Goal: Task Accomplishment & Management: Complete application form

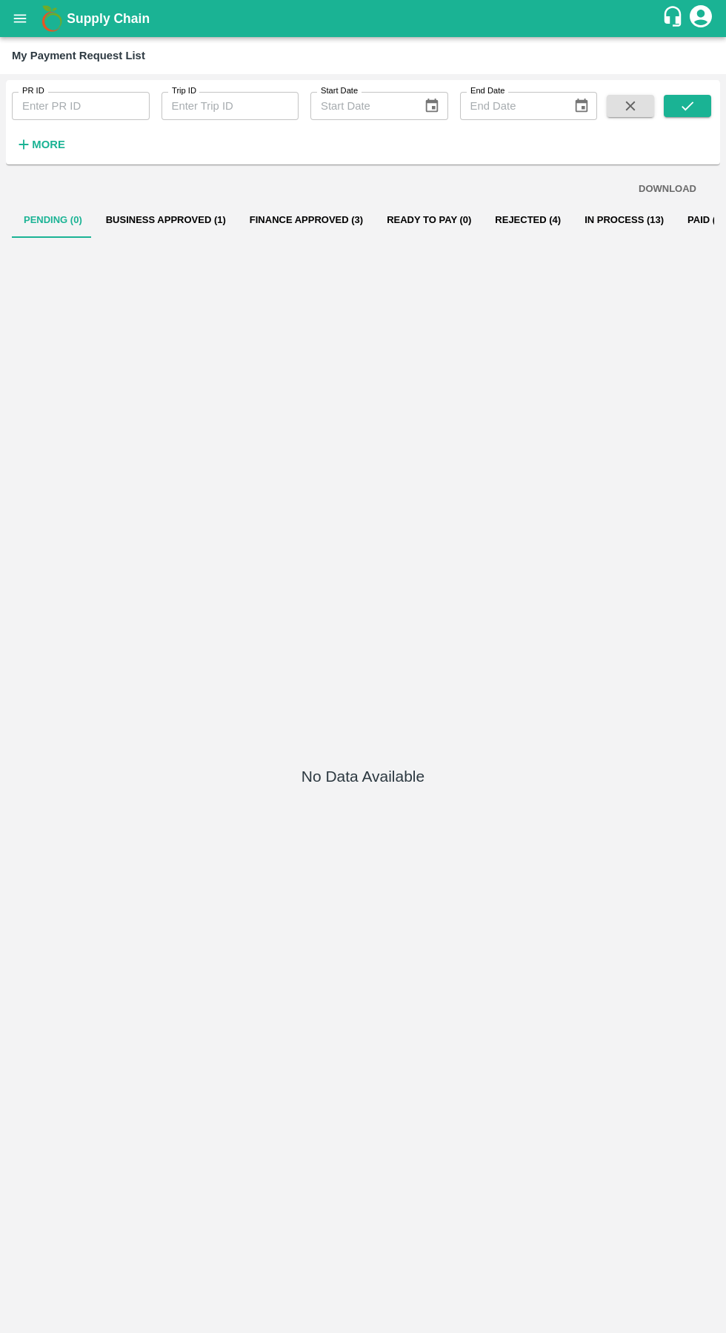
click at [29, 19] on button "open drawer" at bounding box center [20, 18] width 34 height 34
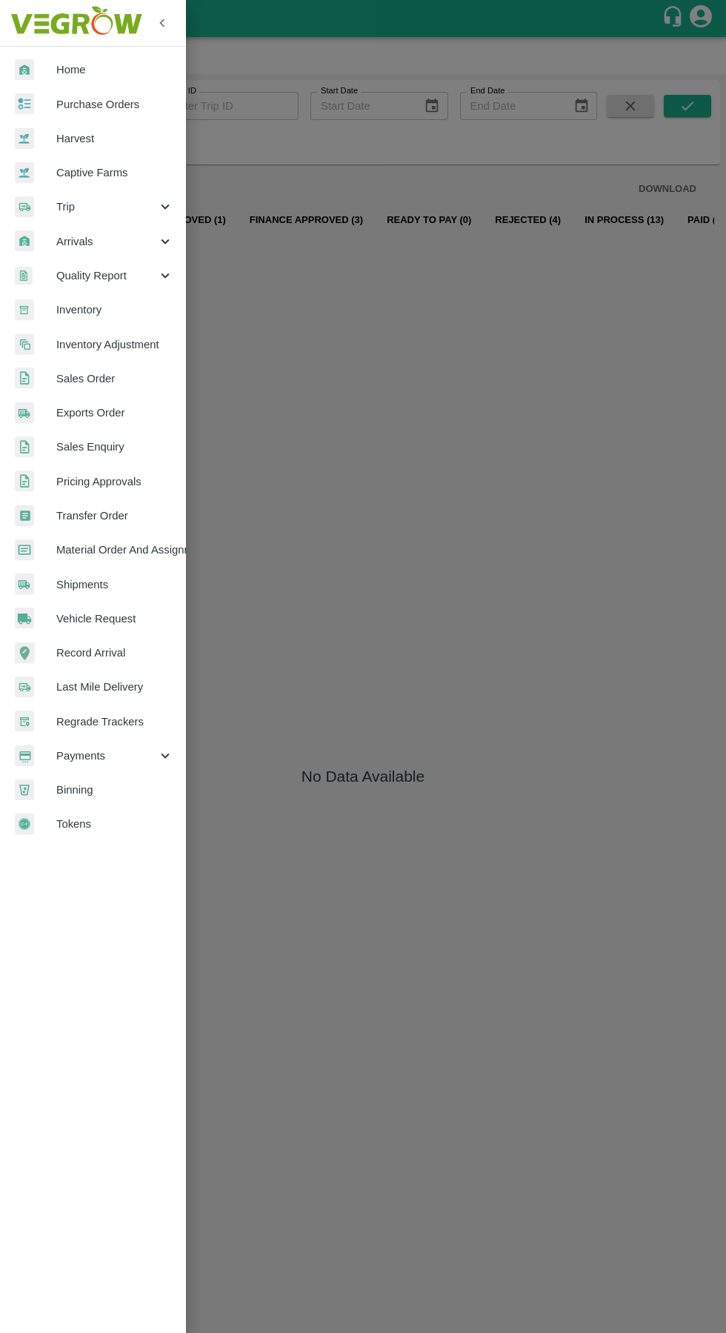
click at [96, 622] on span "Vehicle Request" at bounding box center [114, 618] width 117 height 16
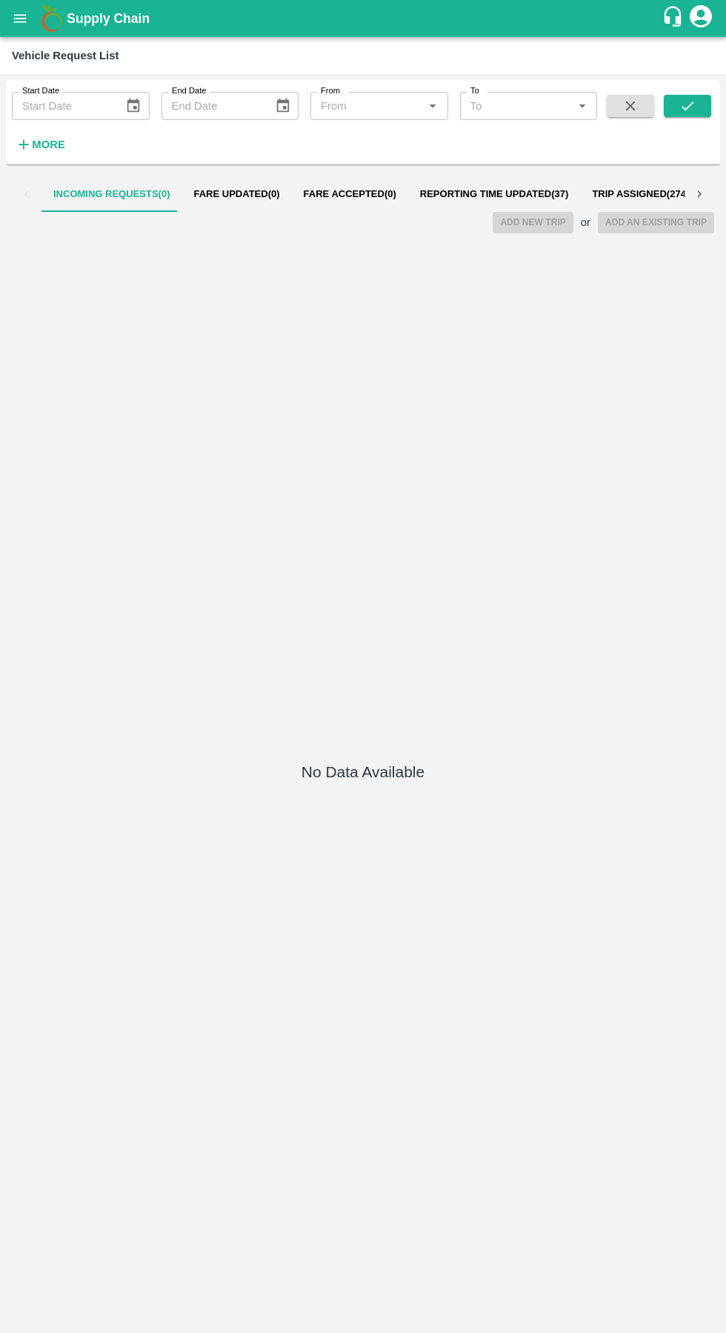
click at [487, 194] on span "Reporting Time Updated ( 37 )" at bounding box center [494, 194] width 149 height 12
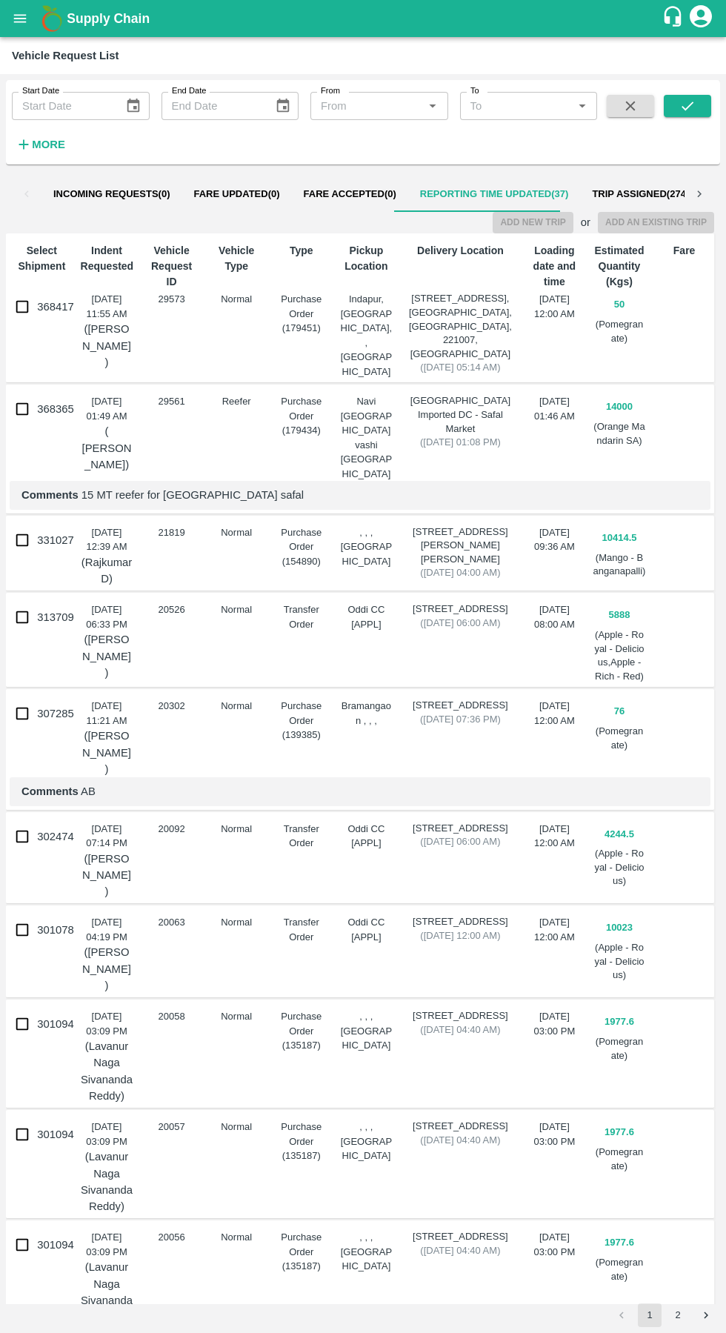
click at [30, 307] on input "368417" at bounding box center [22, 307] width 30 height 30
checkbox input "true"
click at [546, 225] on button "Add New Trip" at bounding box center [533, 222] width 80 height 21
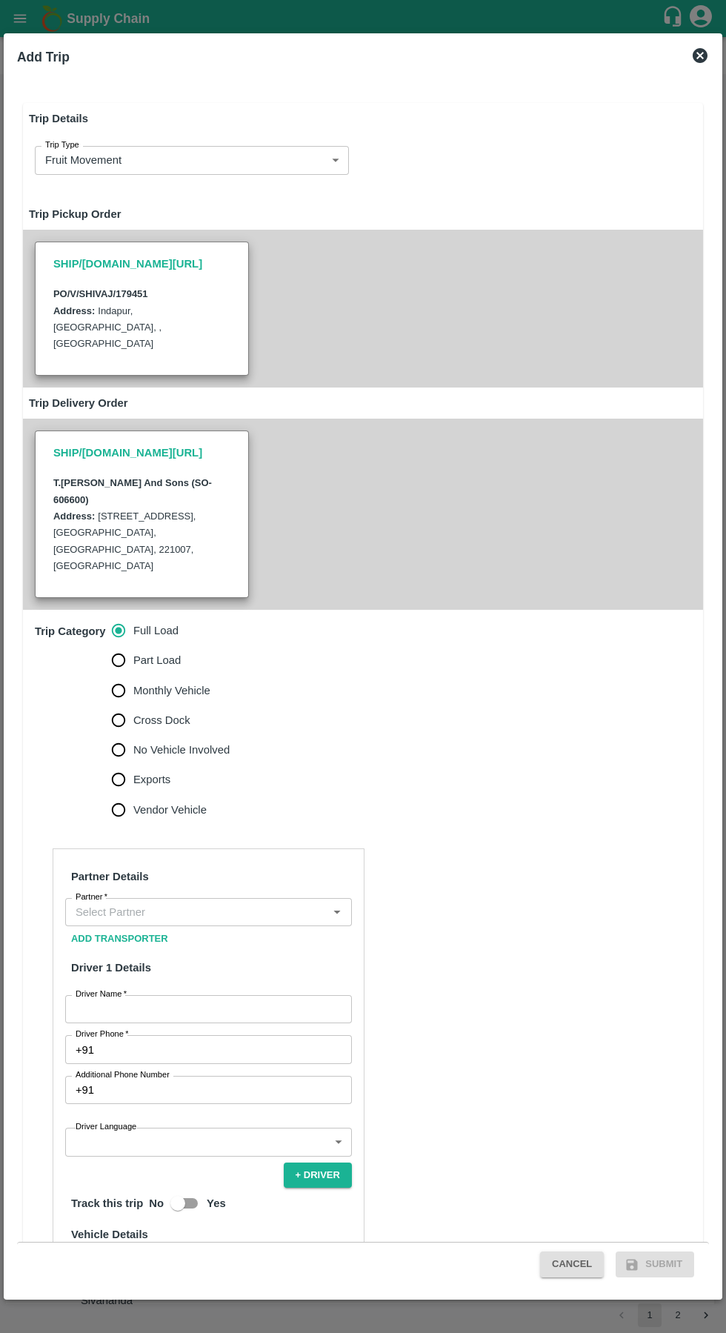
type input "50"
type input "Normal"
click at [121, 645] on input "Part Load" at bounding box center [119, 660] width 30 height 30
radio input "true"
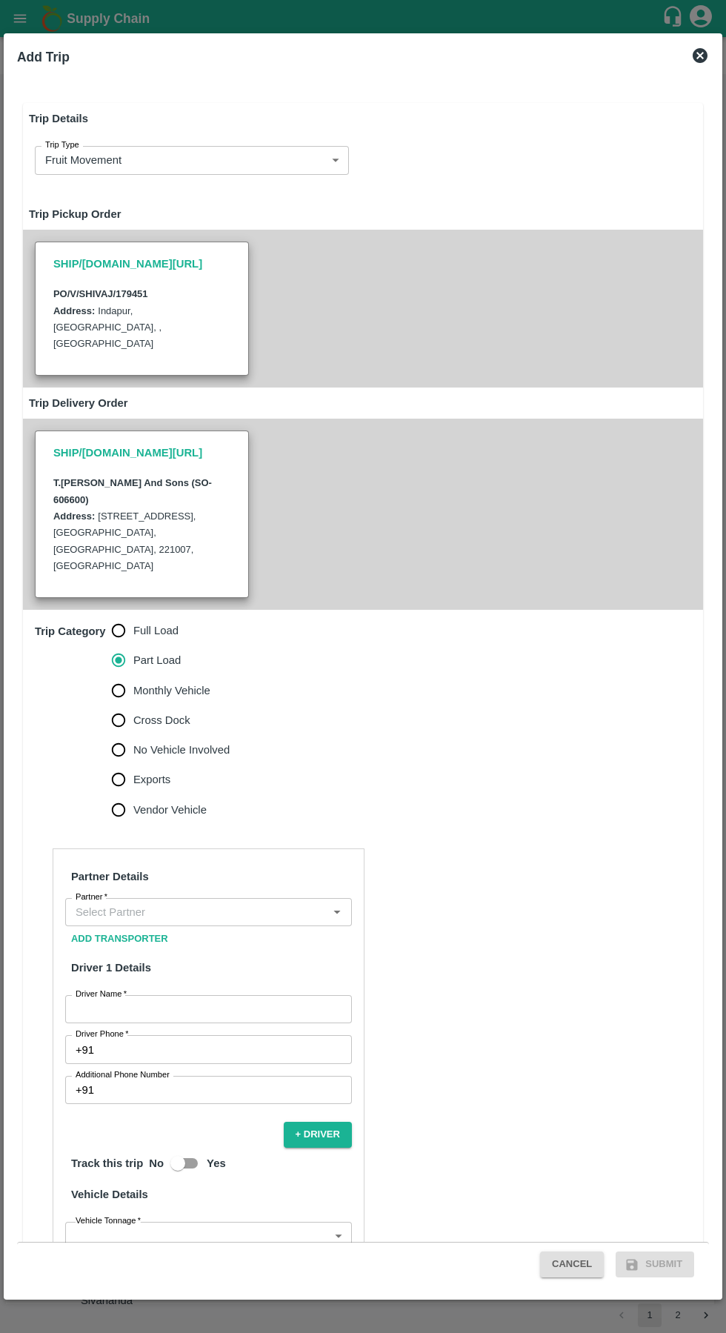
click at [253, 902] on input "Partner   *" at bounding box center [196, 911] width 253 height 19
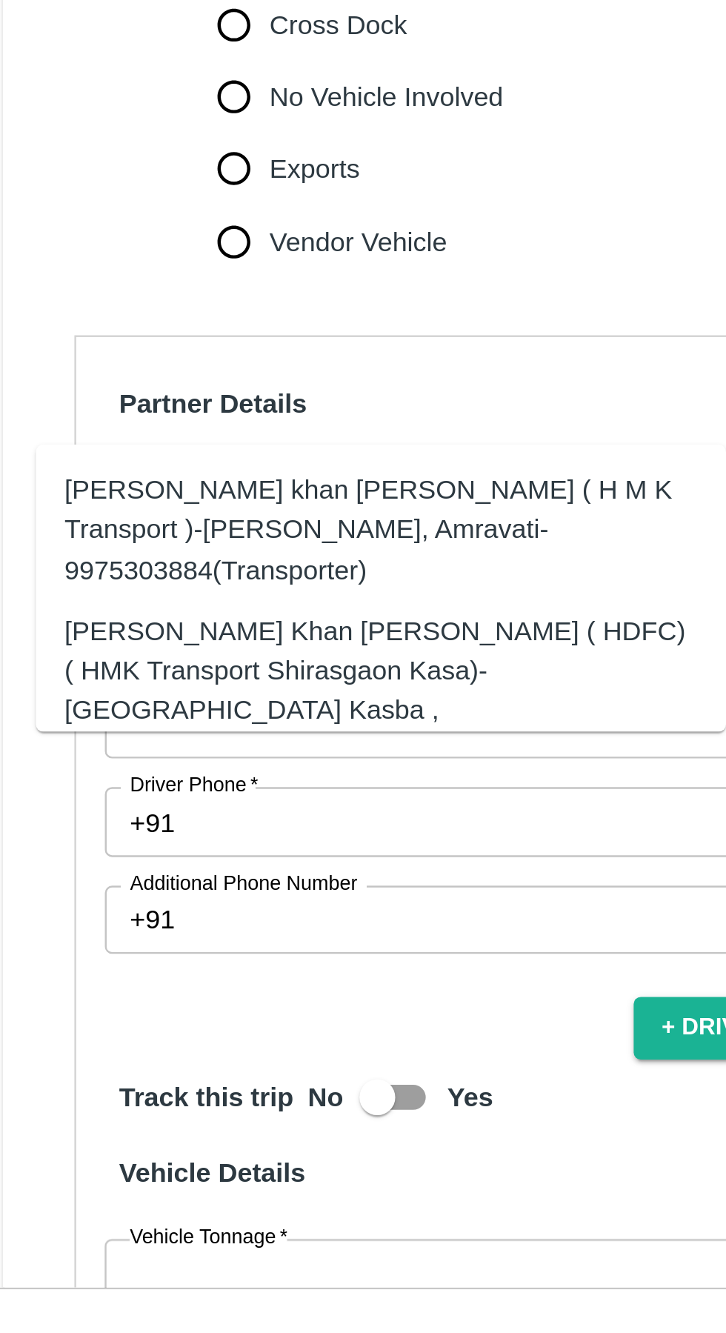
click at [92, 964] on div "[PERSON_NAME] Khan [PERSON_NAME] ( HDFC) ( HMK Transport Shirasgaon Kasa)-[GEOG…" at bounding box center [179, 995] width 261 height 66
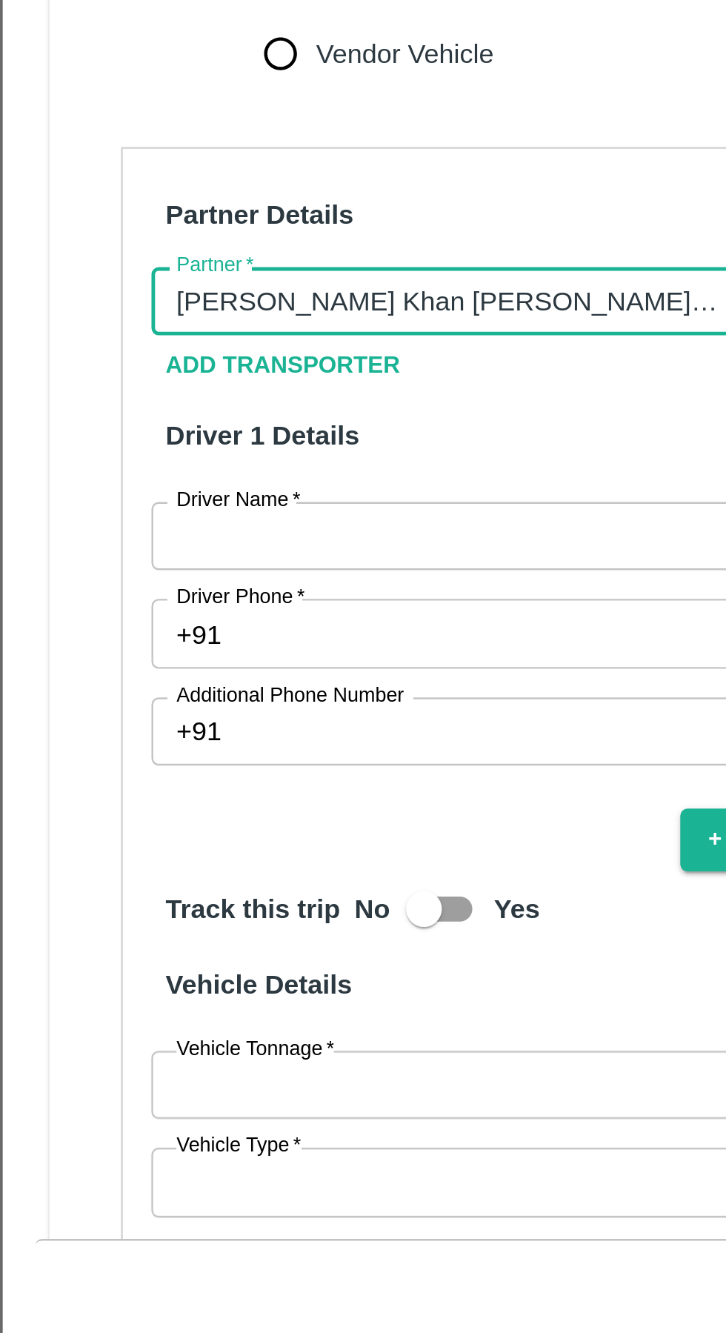
scroll to position [64, 0]
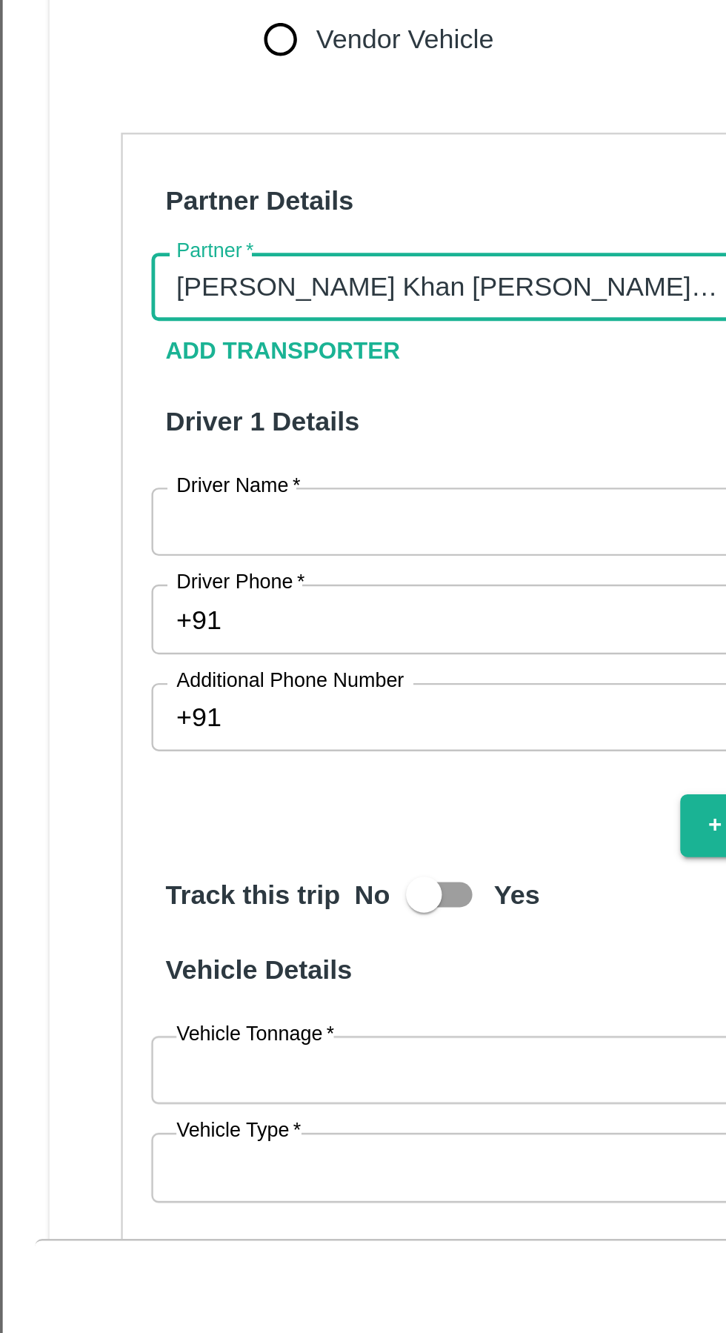
type input "[PERSON_NAME] Khan [PERSON_NAME] ( HDFC) ( HMK Transport Shirasgaon Kasa)-[GEOG…"
click at [112, 931] on input "Driver Name   *" at bounding box center [208, 945] width 287 height 28
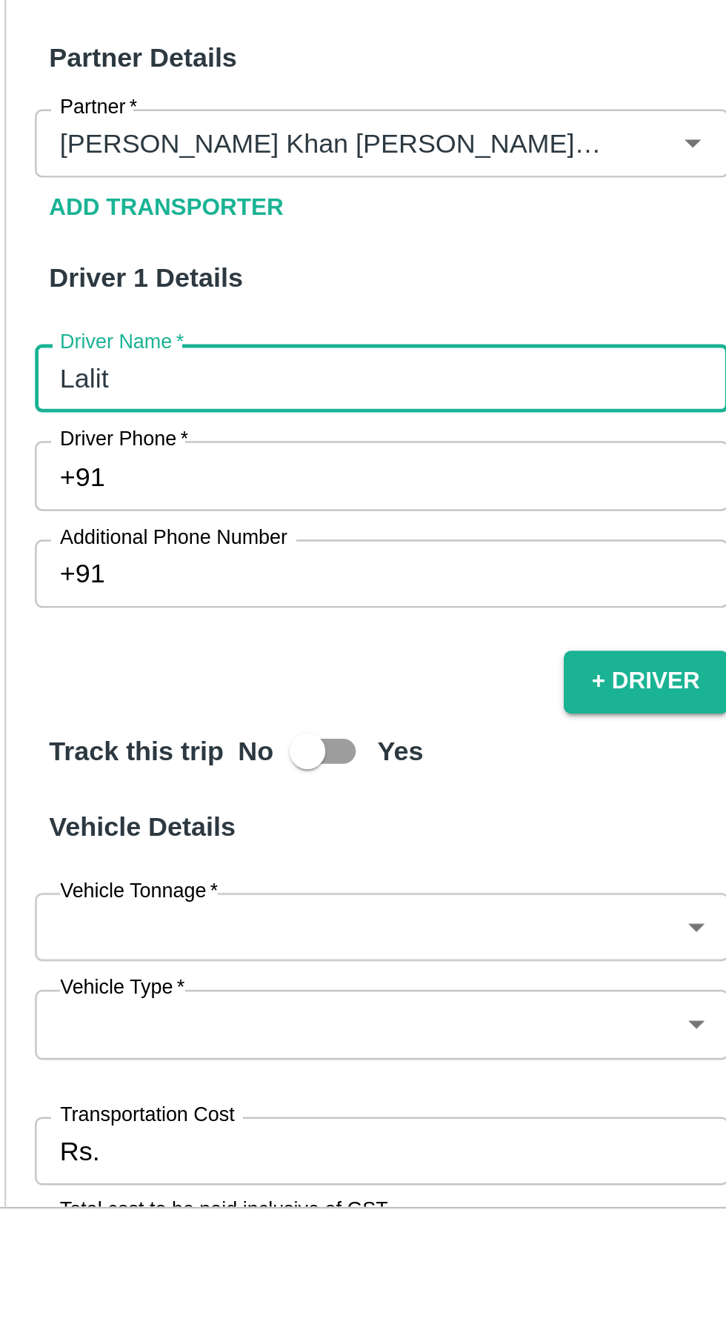
scroll to position [120, 0]
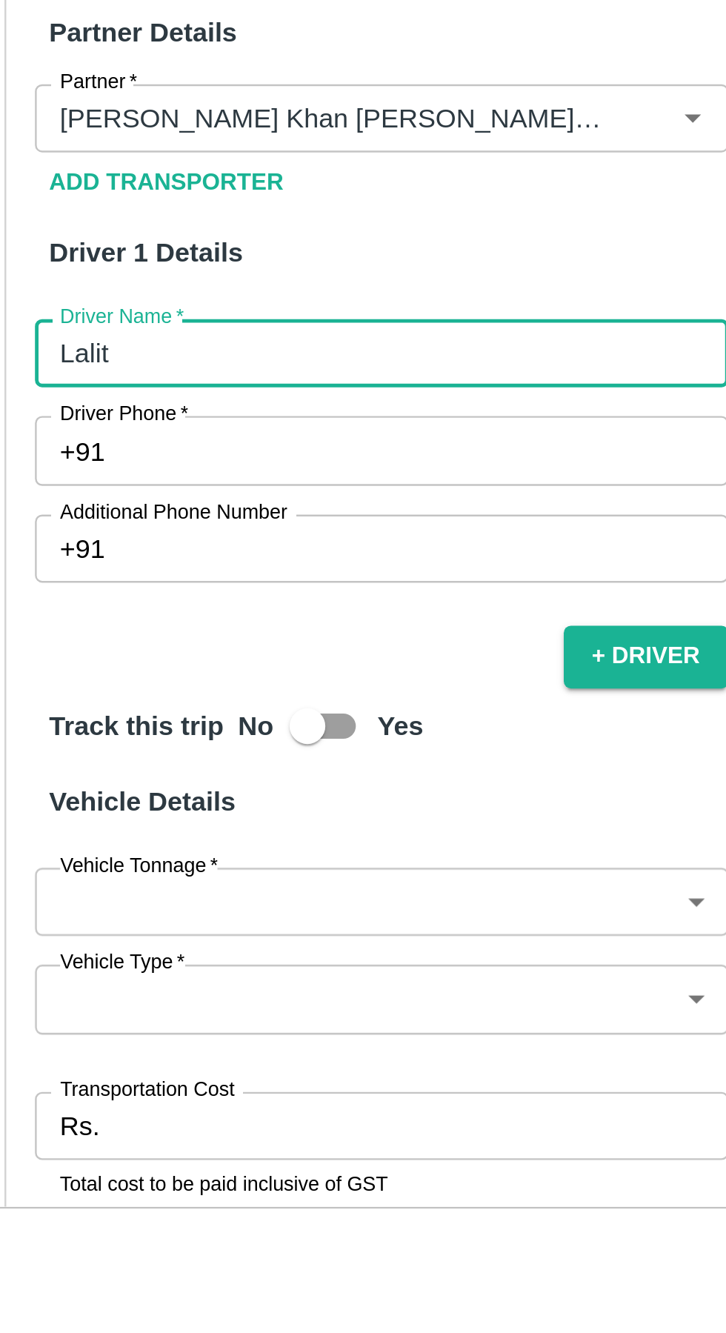
type input "Lalit"
click at [132, 915] on input "Driver Phone   *" at bounding box center [226, 929] width 252 height 28
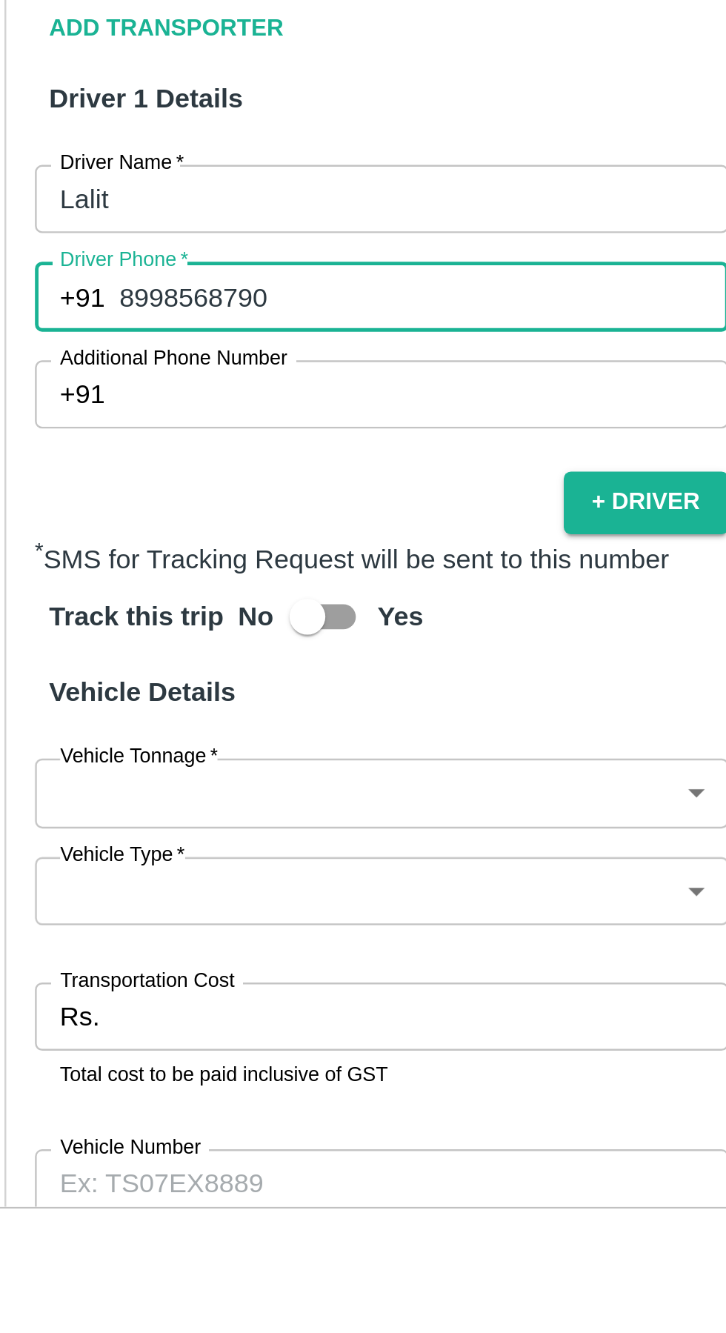
scroll to position [204, 0]
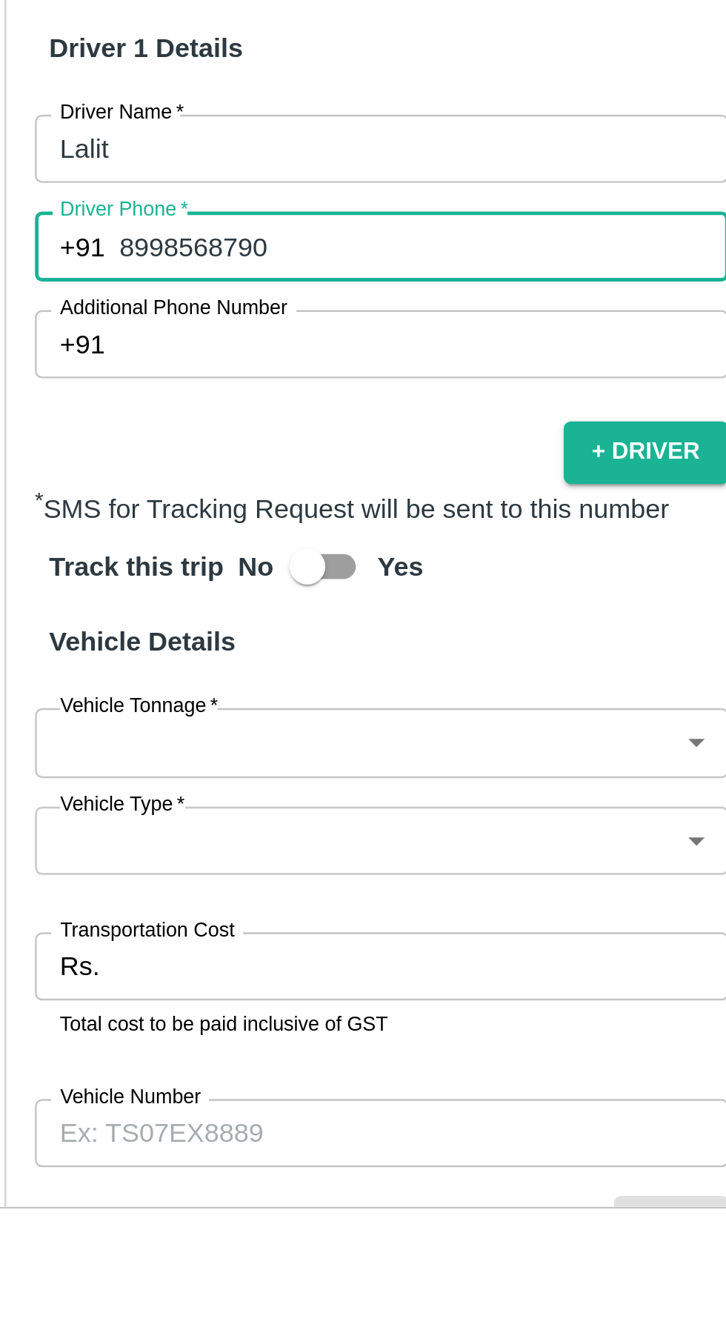
type input "8998568790"
click at [120, 1013] on body "Supply Chain Vehicle Request List Start Date Start Date End Date End Date From …" at bounding box center [363, 666] width 726 height 1333
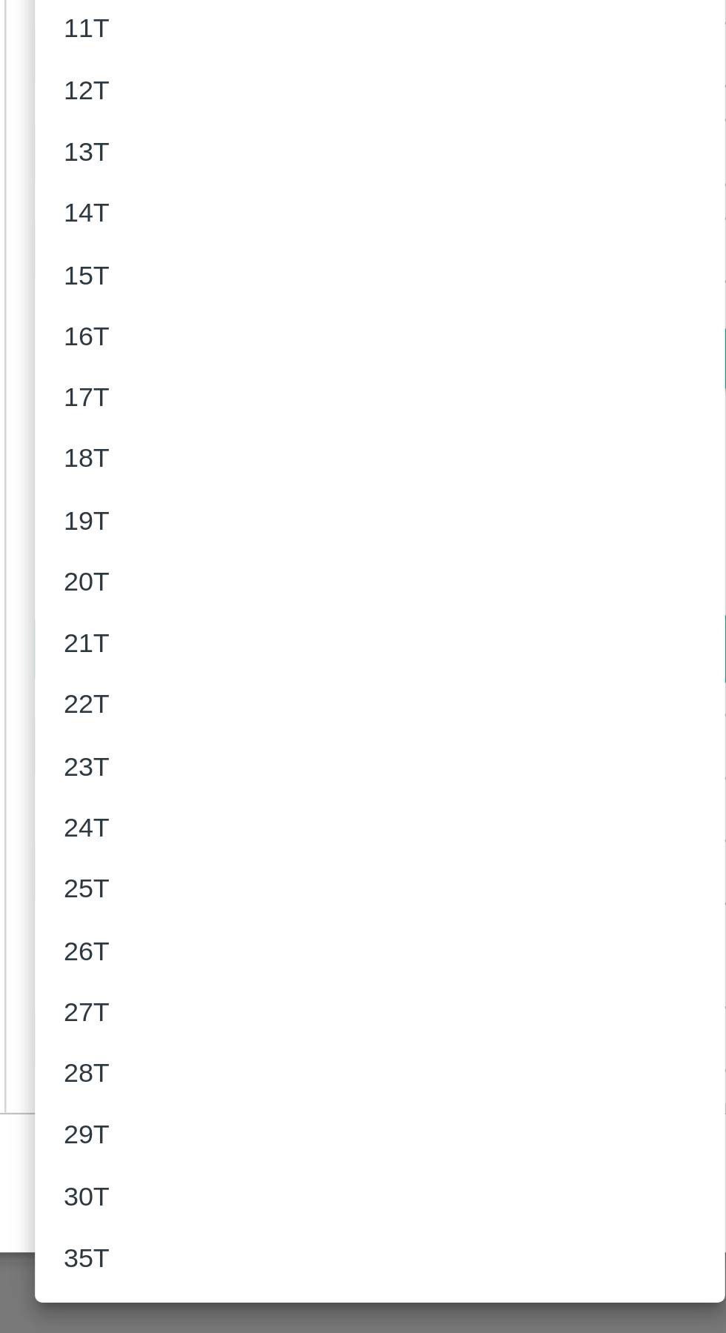
click at [81, 940] on p "17T" at bounding box center [86, 946] width 19 height 16
type input "17000"
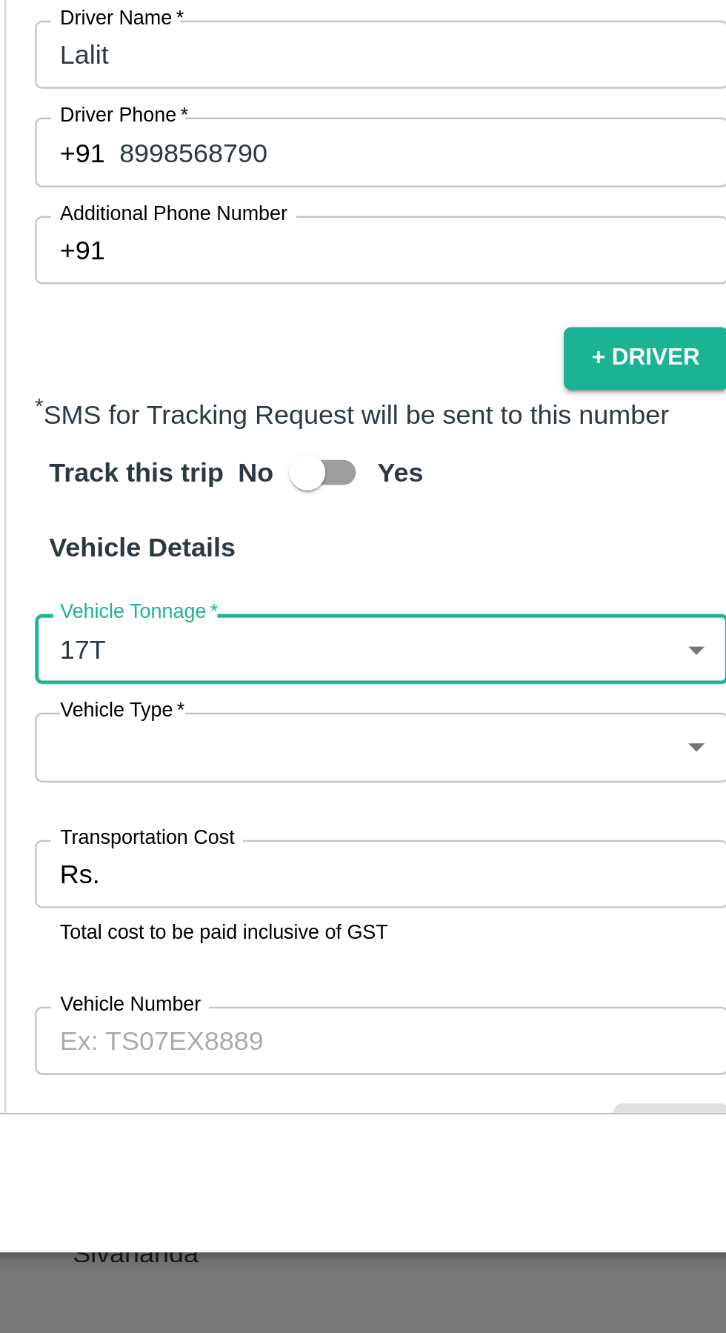
click at [106, 1060] on body "Supply Chain Vehicle Request List Start Date Start Date End Date End Date From …" at bounding box center [363, 666] width 726 height 1333
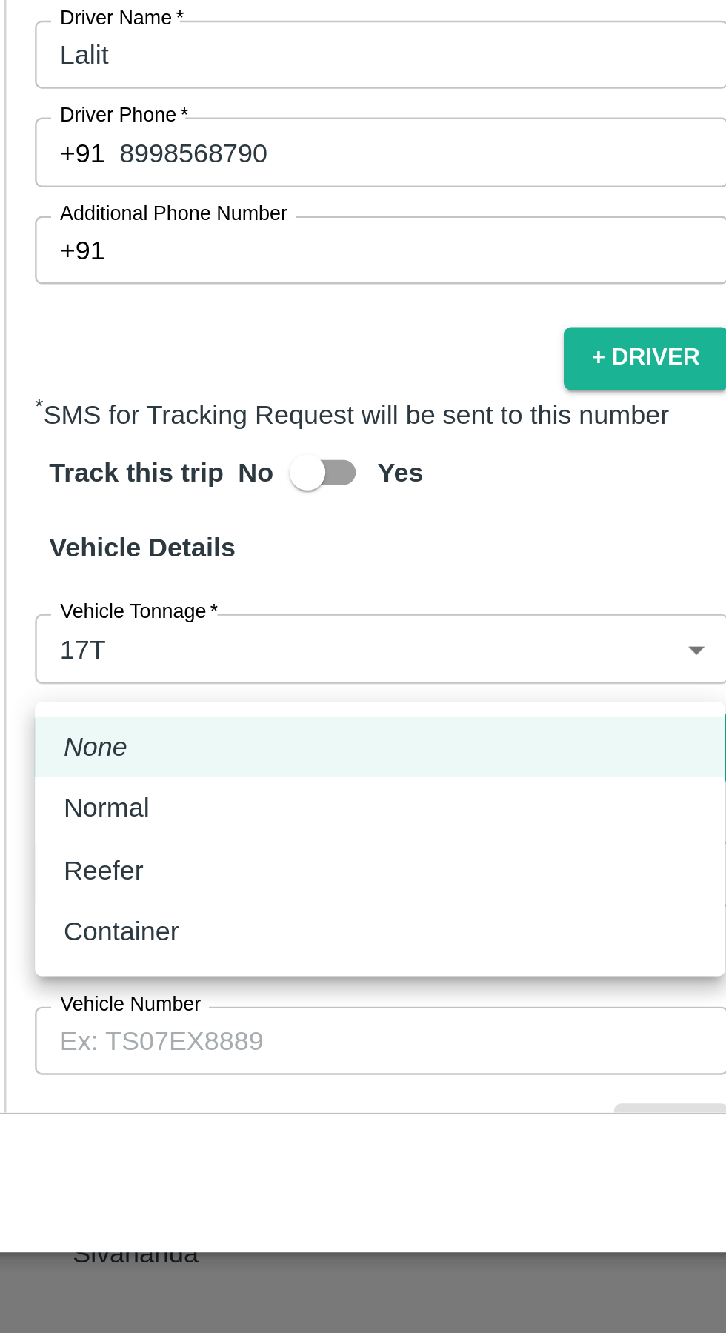
click at [93, 1120] on p "Normal" at bounding box center [95, 1115] width 36 height 16
type input "Normal"
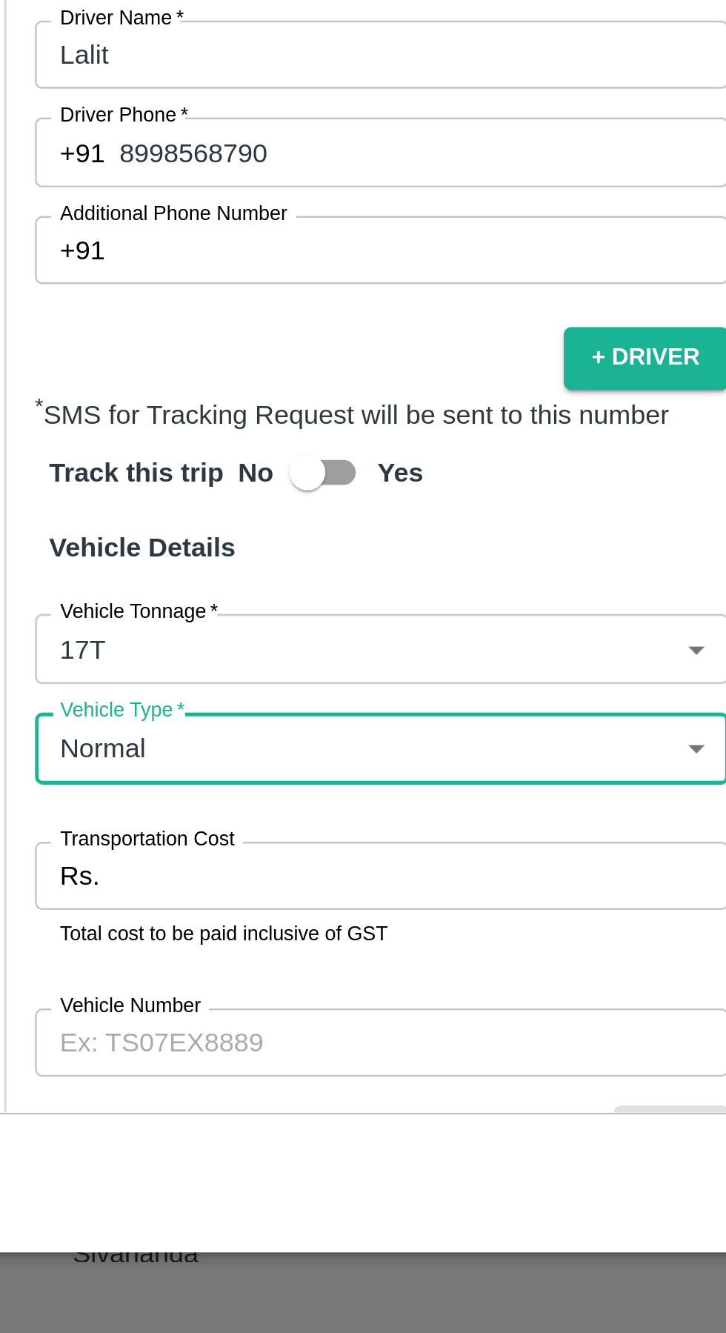
click at [111, 1130] on input "Transportation Cost" at bounding box center [225, 1144] width 254 height 28
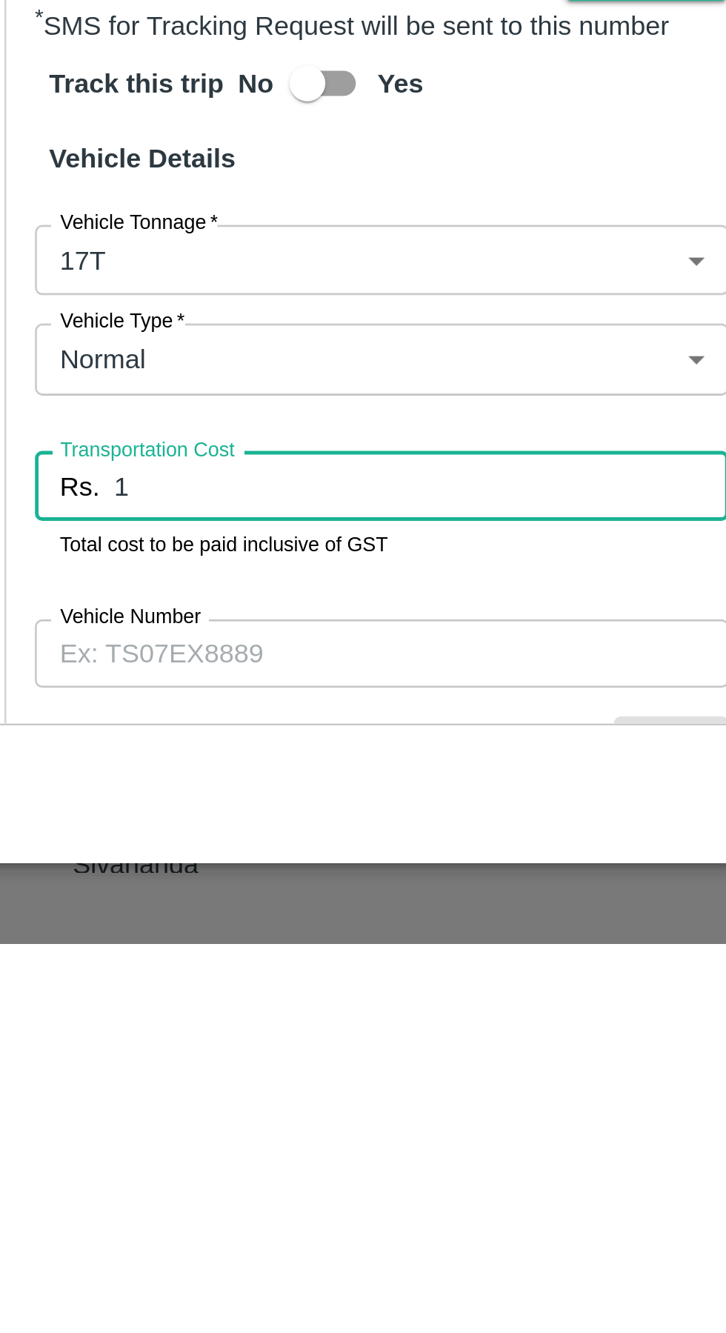
type input "1"
click at [106, 1199] on input "Vehicle Number" at bounding box center [208, 1213] width 287 height 28
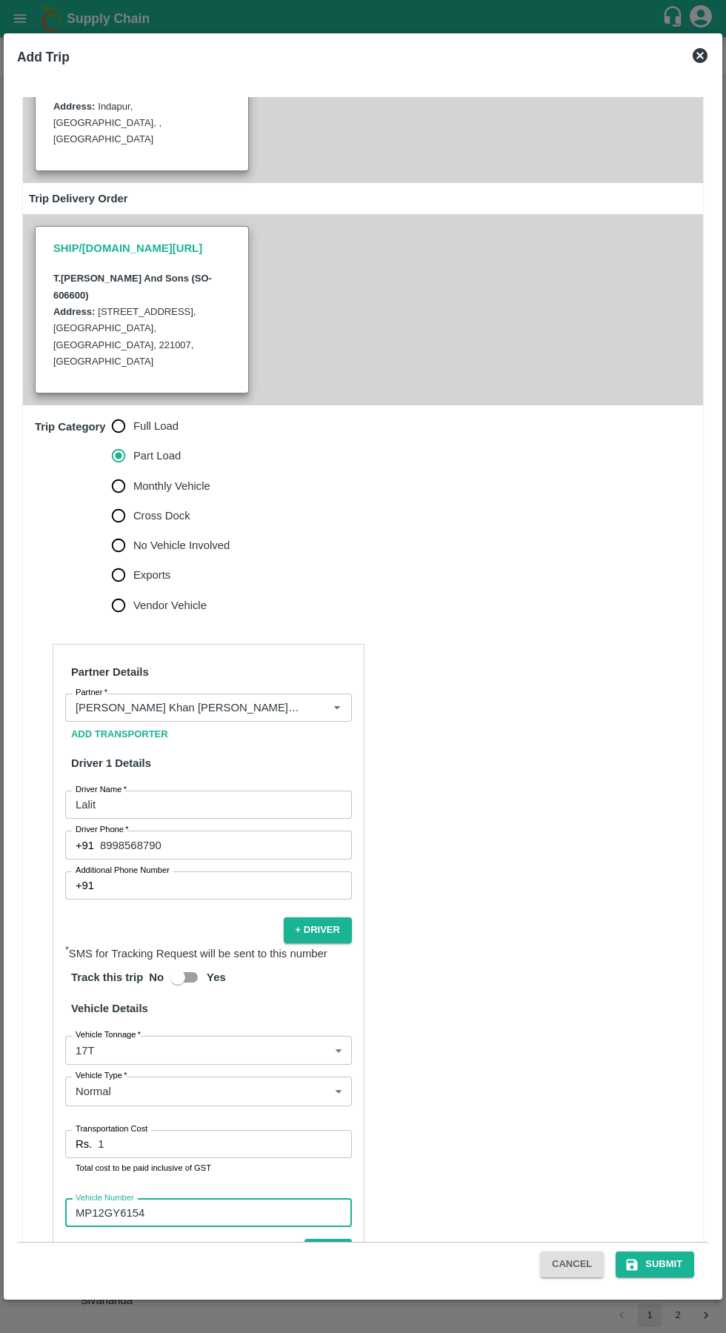
type input "MP12GY6154"
click at [654, 1267] on button "Submit" at bounding box center [655, 1264] width 79 height 26
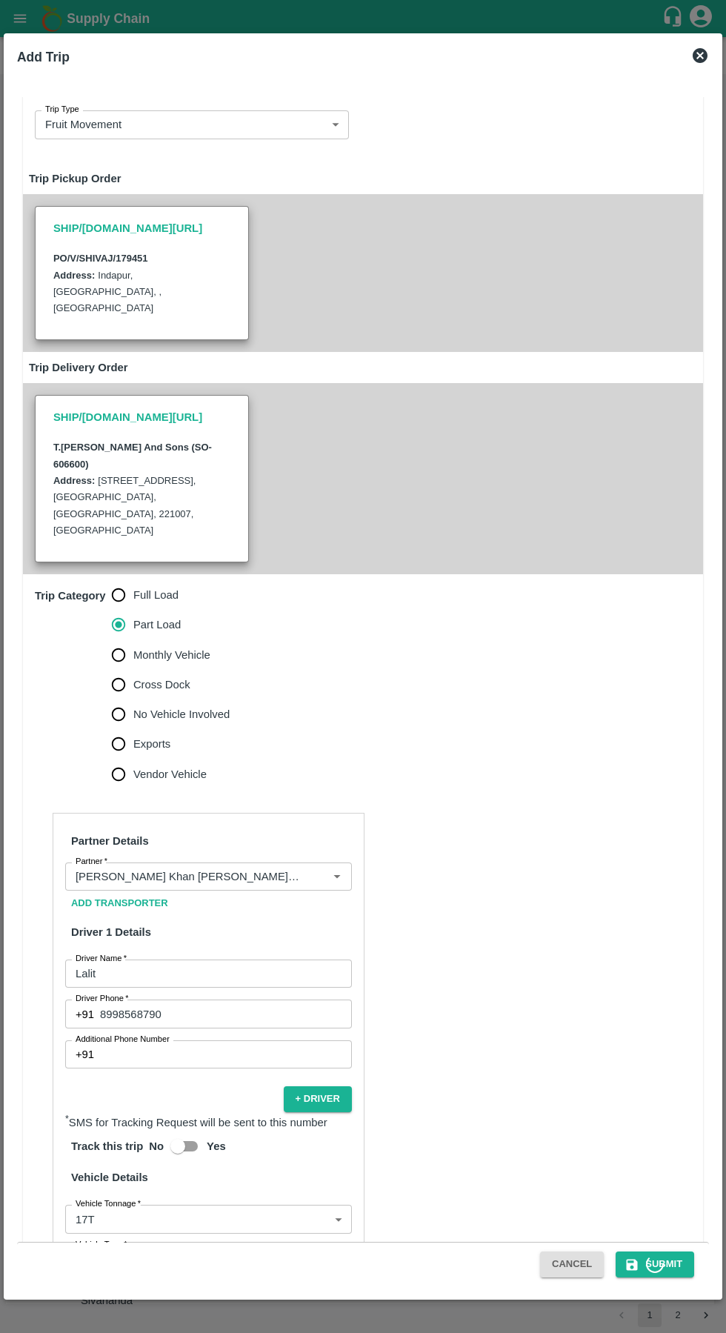
scroll to position [0, 0]
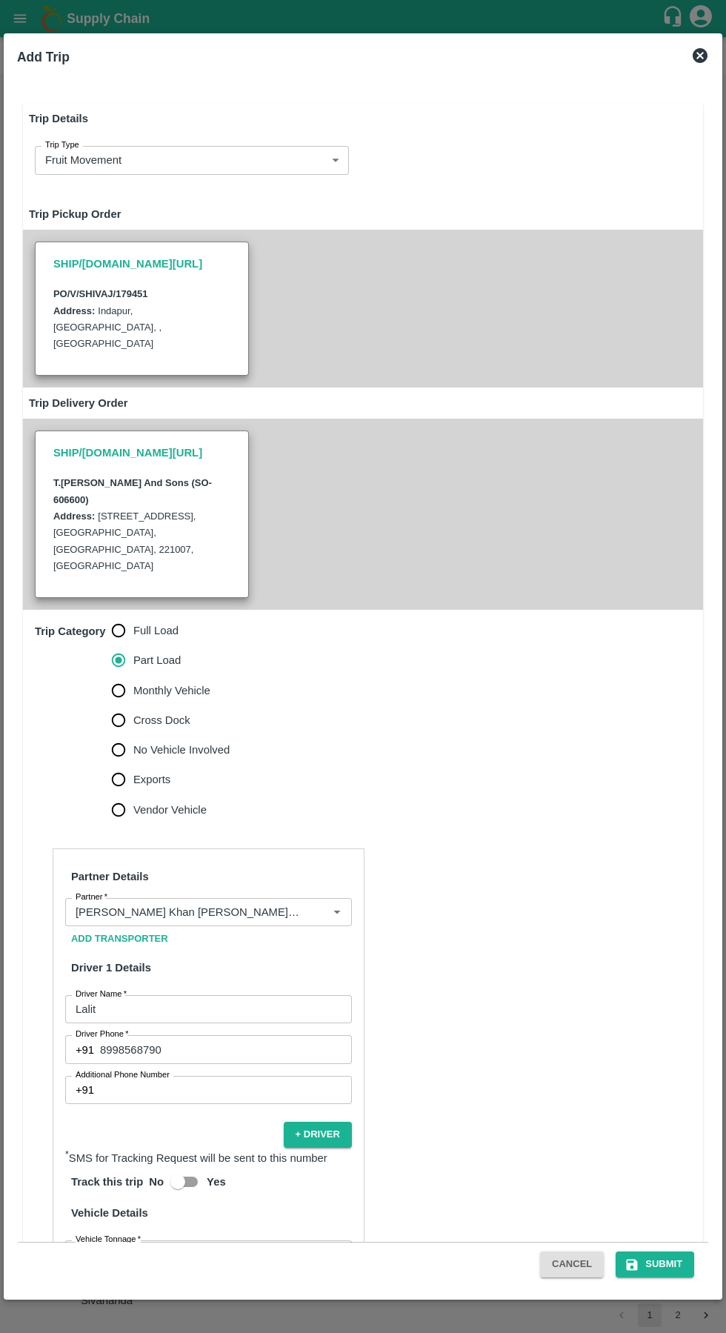
click at [675, 1263] on button "Submit" at bounding box center [655, 1264] width 79 height 26
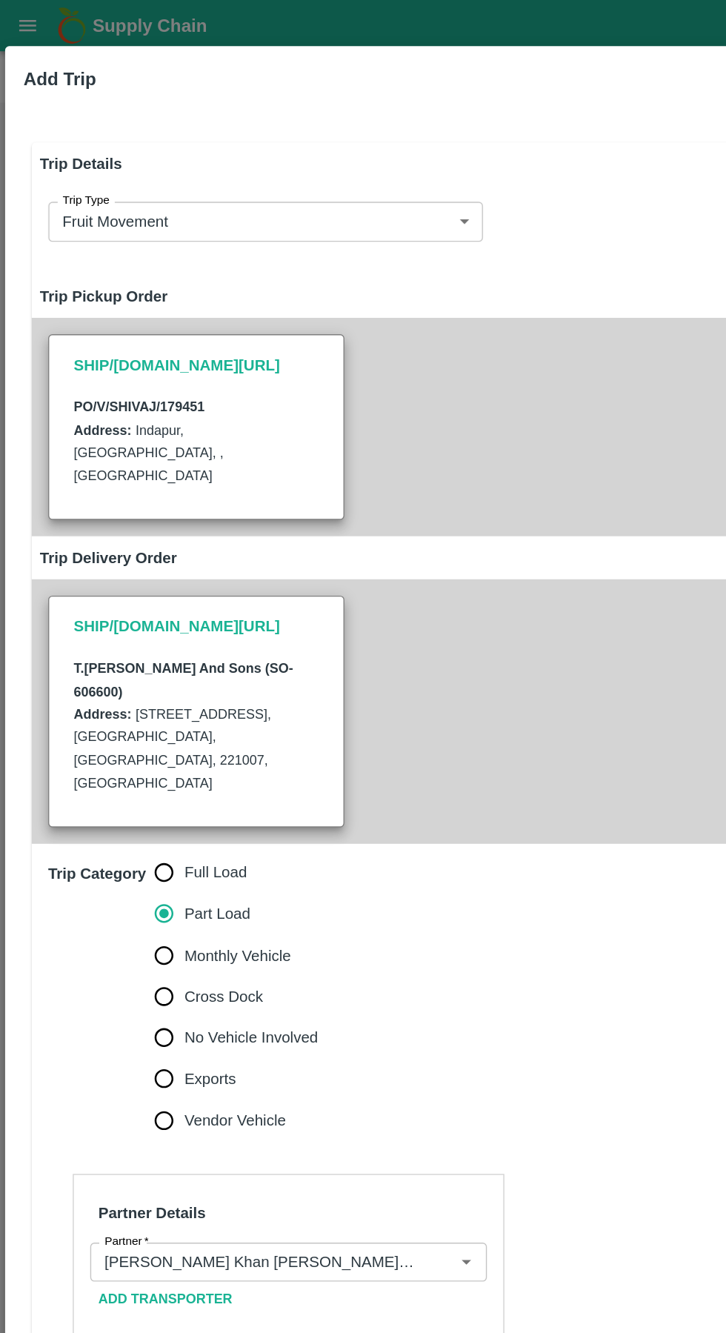
click at [24, 24] on div at bounding box center [363, 666] width 726 height 1333
checkbox input "false"
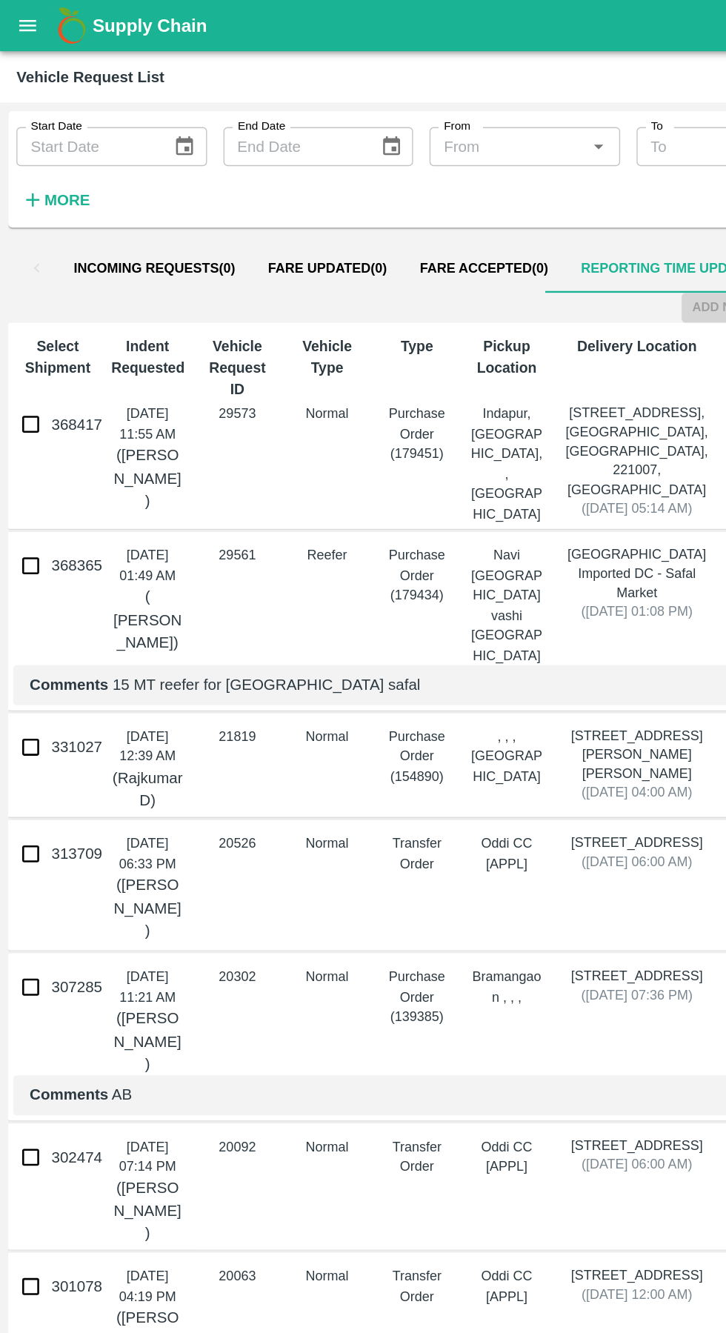
click at [22, 19] on icon "open drawer" at bounding box center [20, 18] width 16 height 16
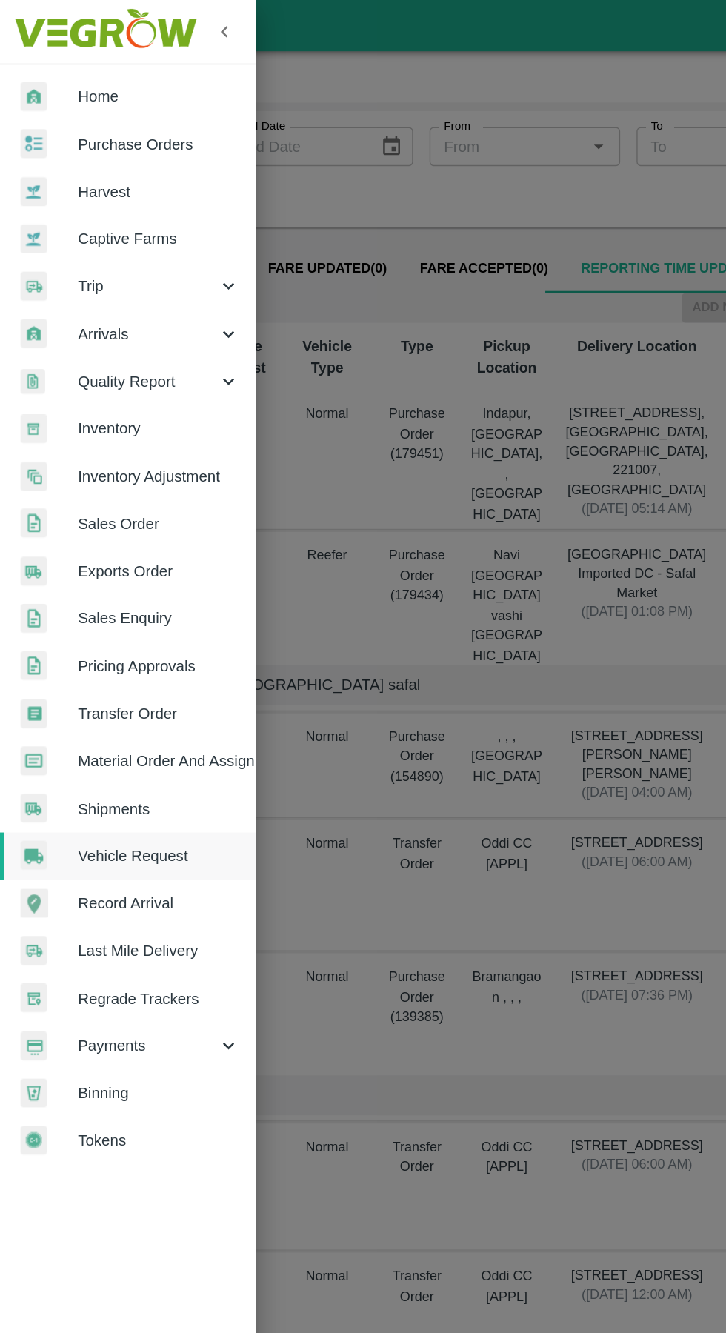
click at [55, 201] on div at bounding box center [35, 206] width 41 height 21
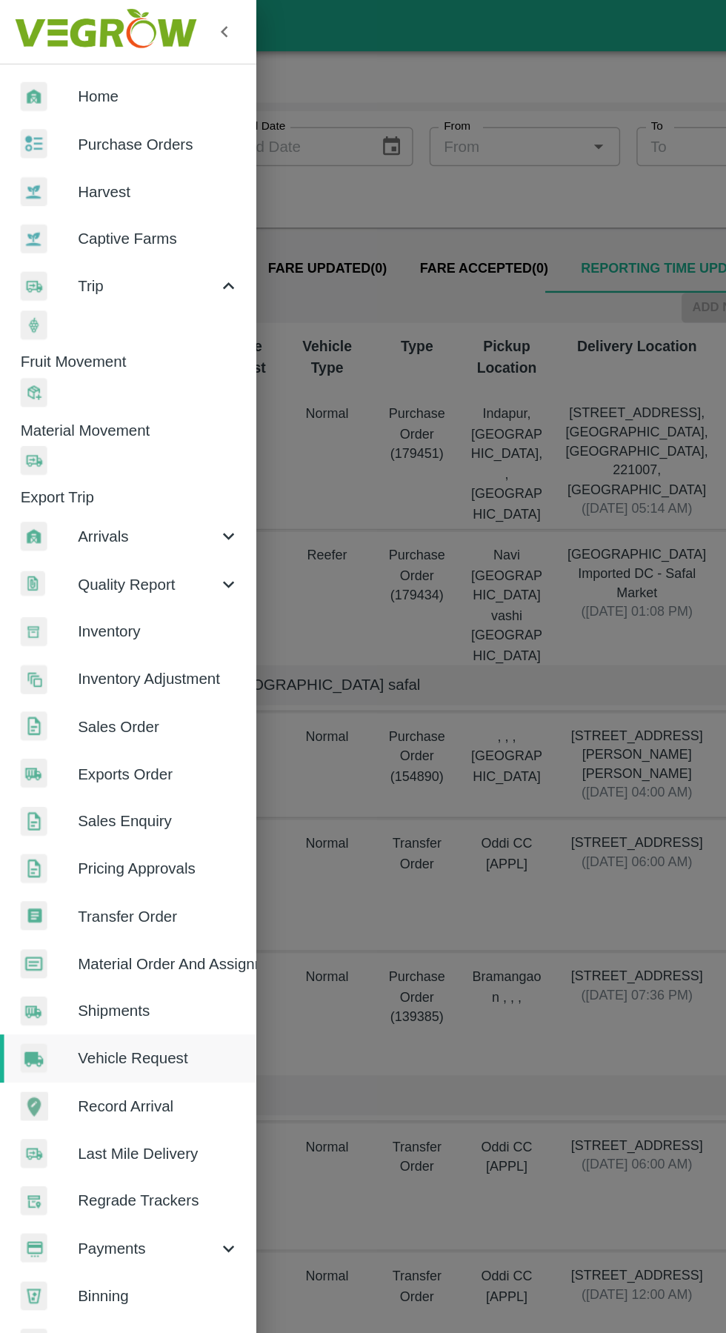
click at [98, 223] on div "Trip" at bounding box center [92, 207] width 185 height 34
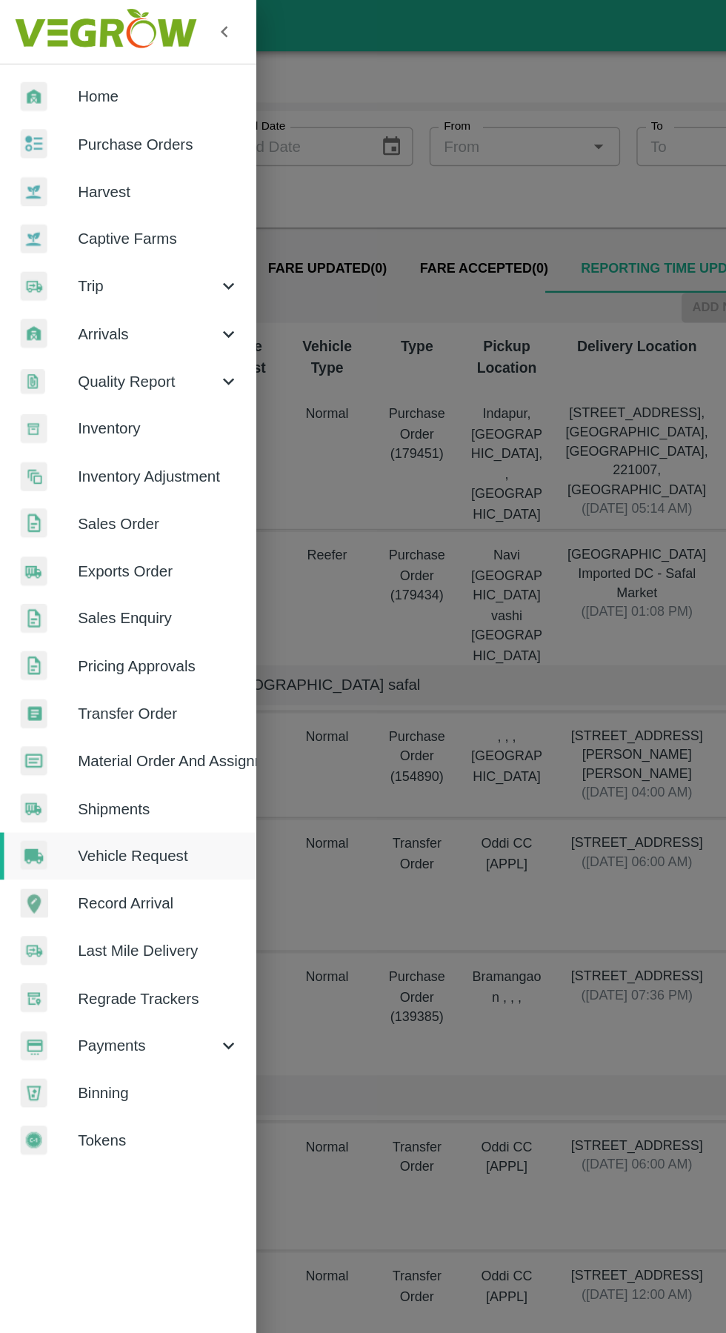
click at [72, 210] on span "Trip" at bounding box center [106, 207] width 101 height 16
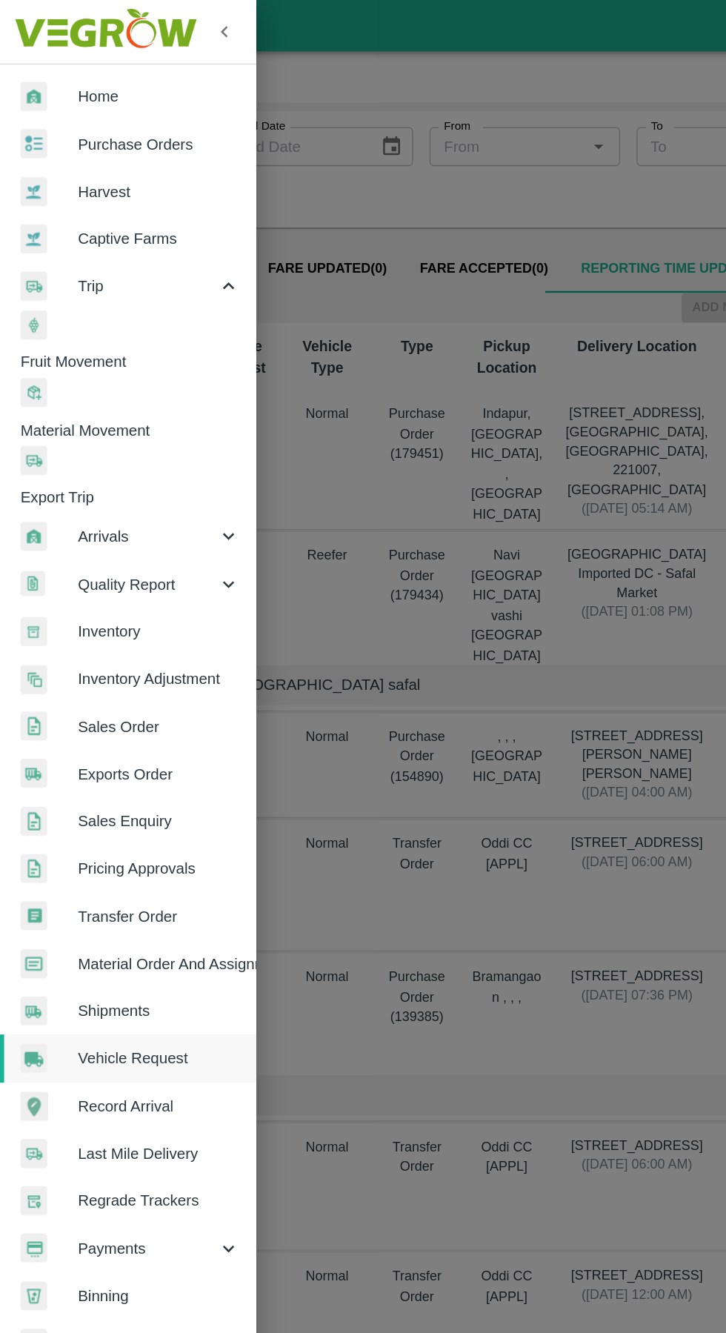
click at [82, 253] on span "Fruit Movement" at bounding box center [100, 261] width 170 height 16
